Goal: Answer question/provide support

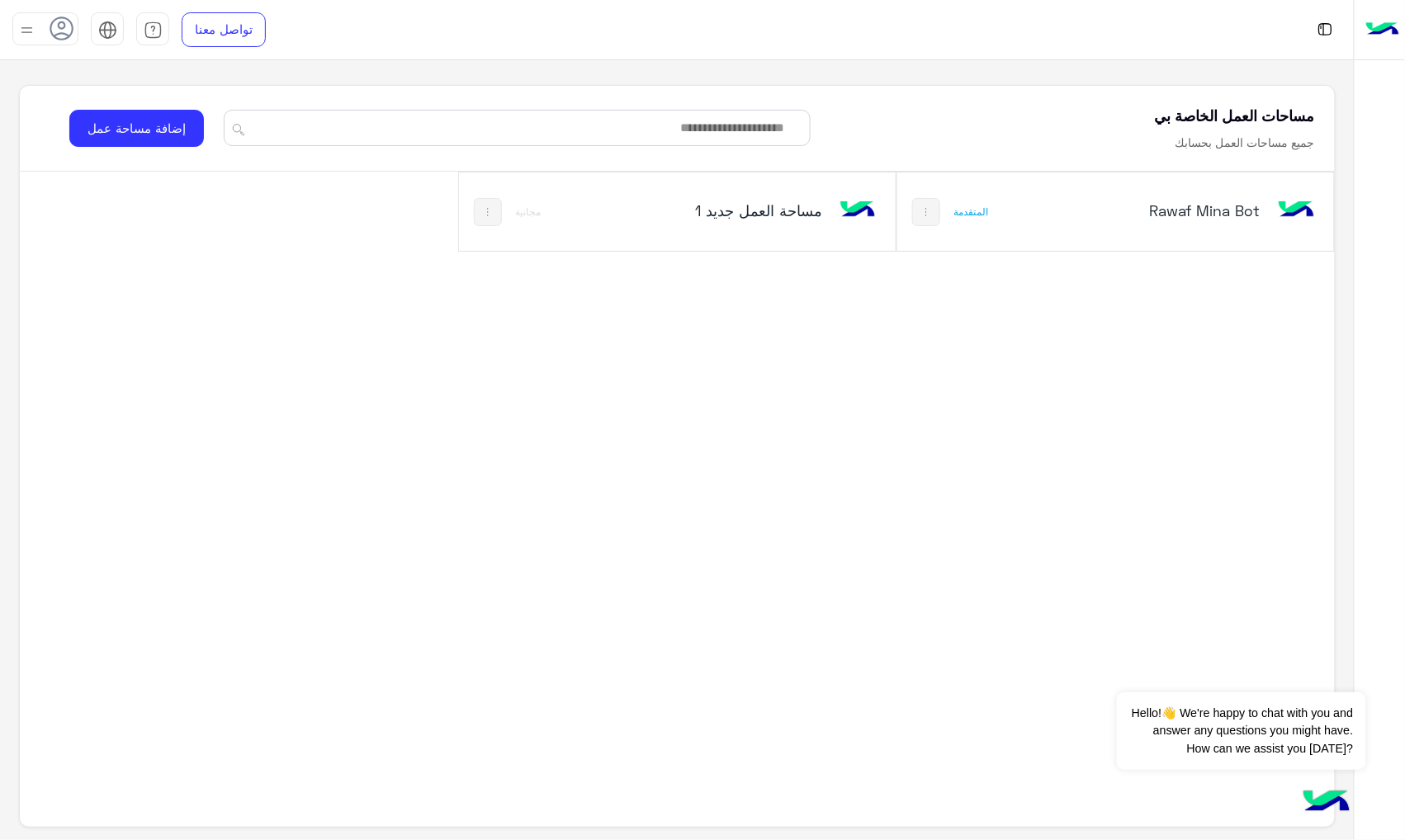
click at [1054, 232] on div "Rawaf Mina Bot المتقدمة" at bounding box center [1115, 212] width 436 height 79
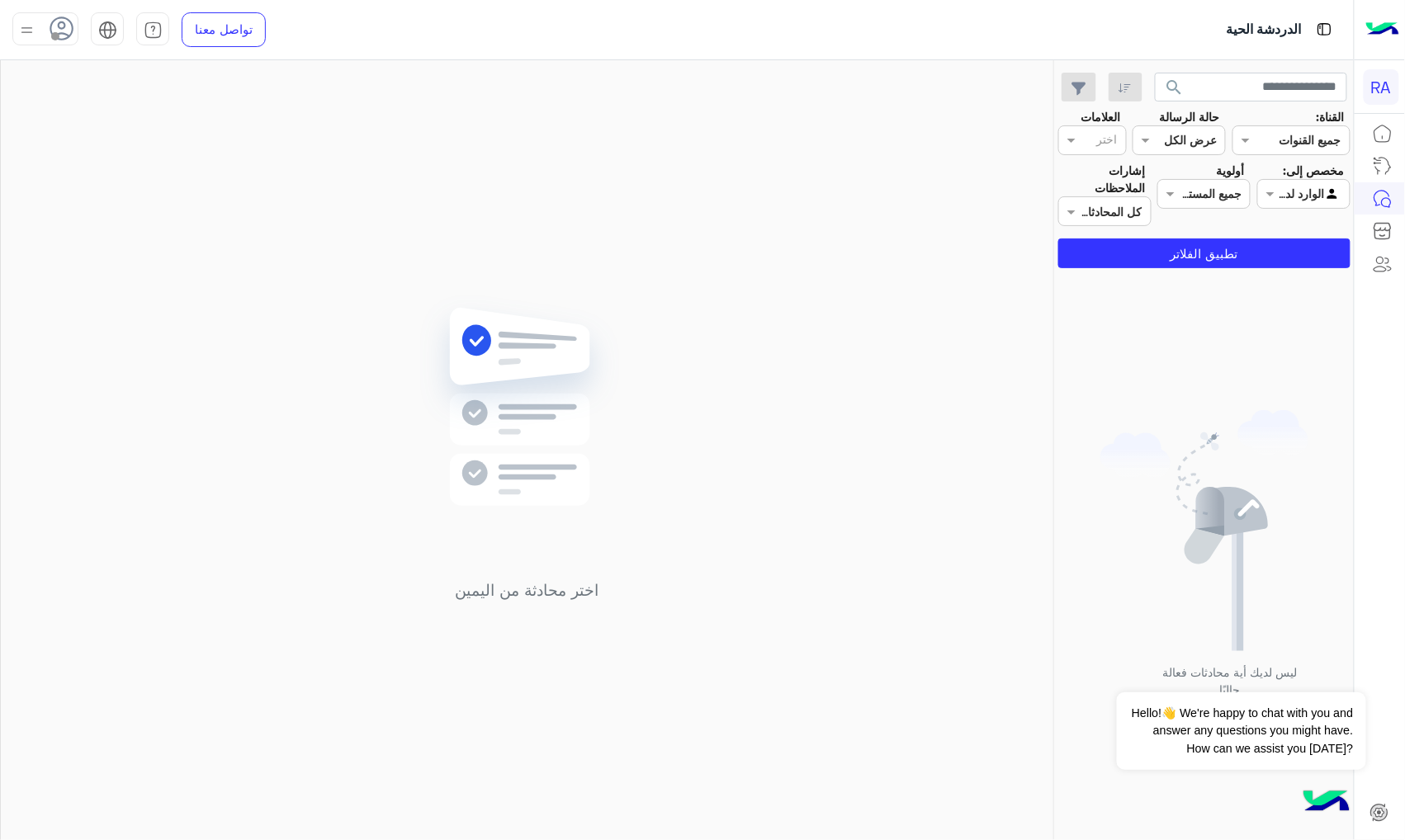
click at [1258, 429] on img at bounding box center [1204, 531] width 208 height 241
click at [1253, 252] on button "تطبيق الفلاتر" at bounding box center [1204, 253] width 292 height 29
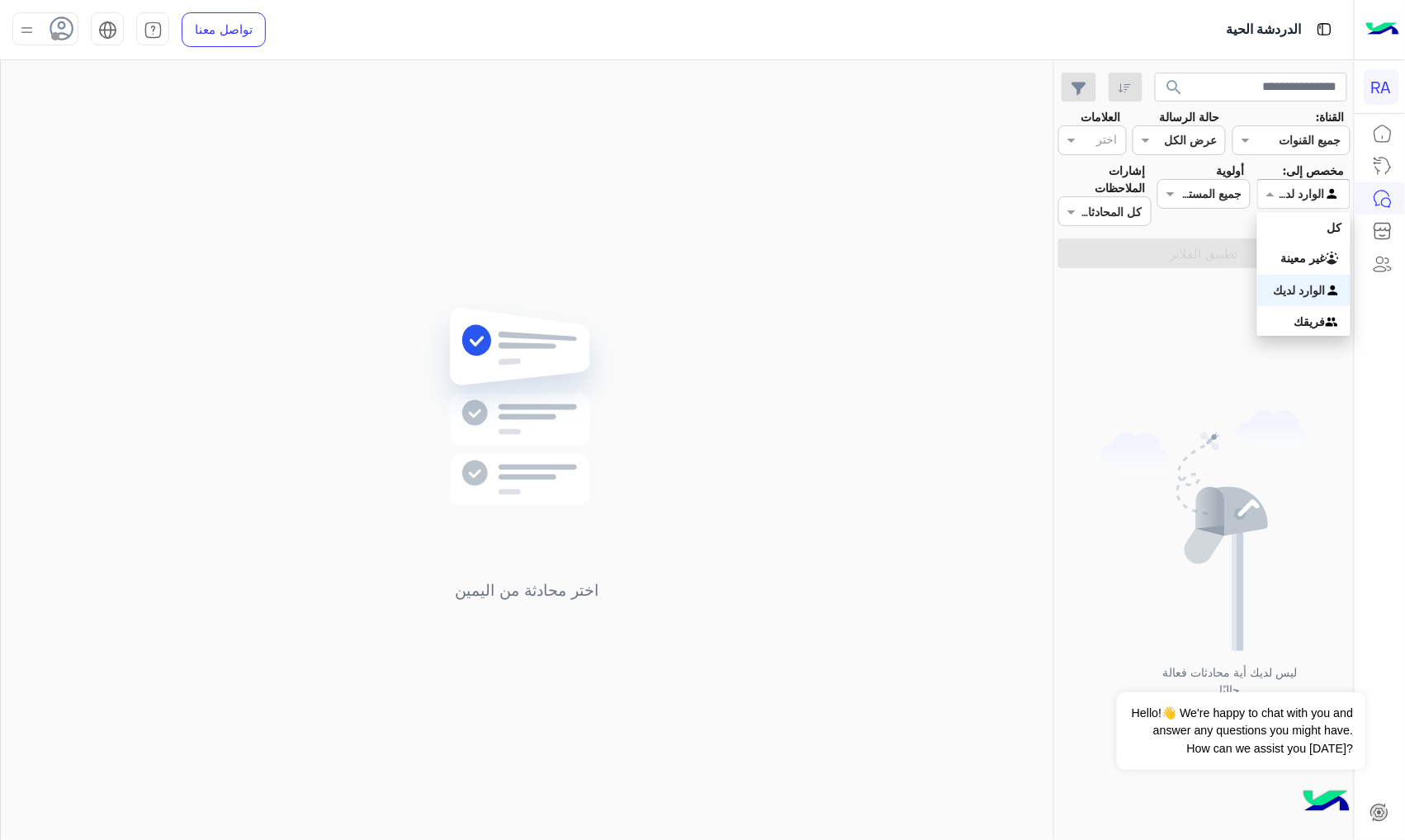
click at [1268, 193] on span at bounding box center [1268, 193] width 21 height 18
click at [1281, 265] on div "غير معينة" at bounding box center [1303, 259] width 93 height 32
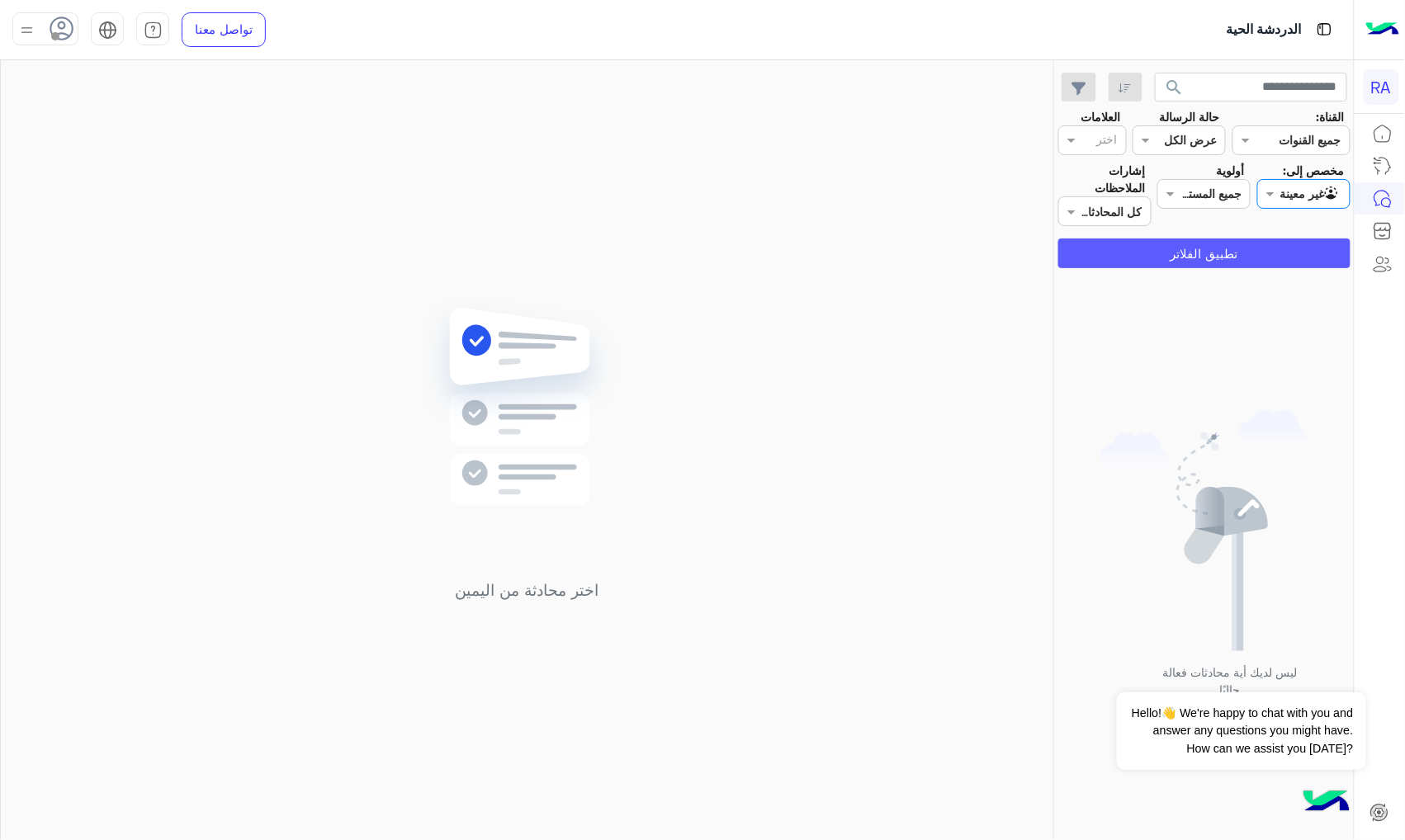
click at [1282, 260] on button "تطبيق الفلاتر" at bounding box center [1204, 253] width 292 height 29
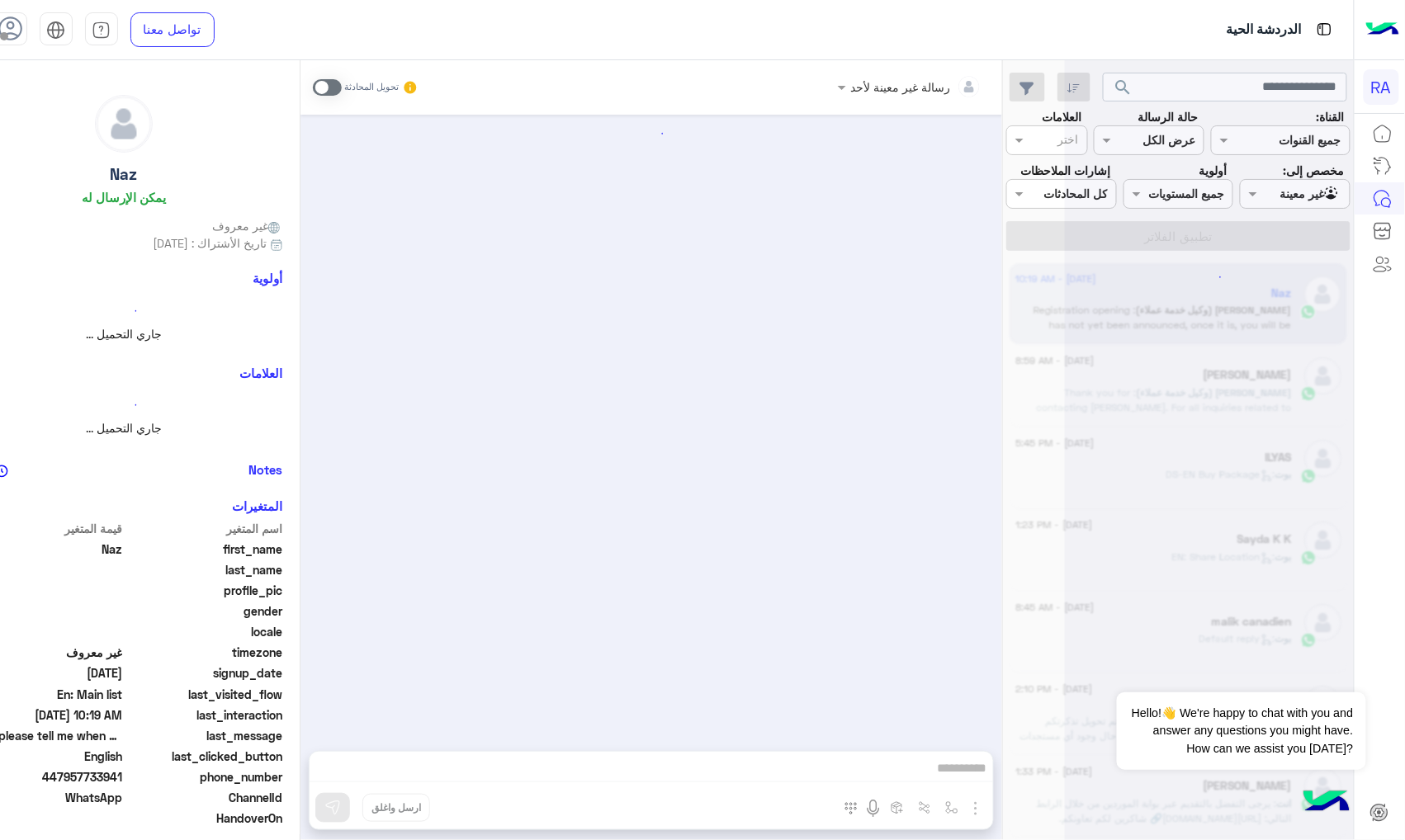
scroll to position [401, 0]
